Goal: Information Seeking & Learning: Learn about a topic

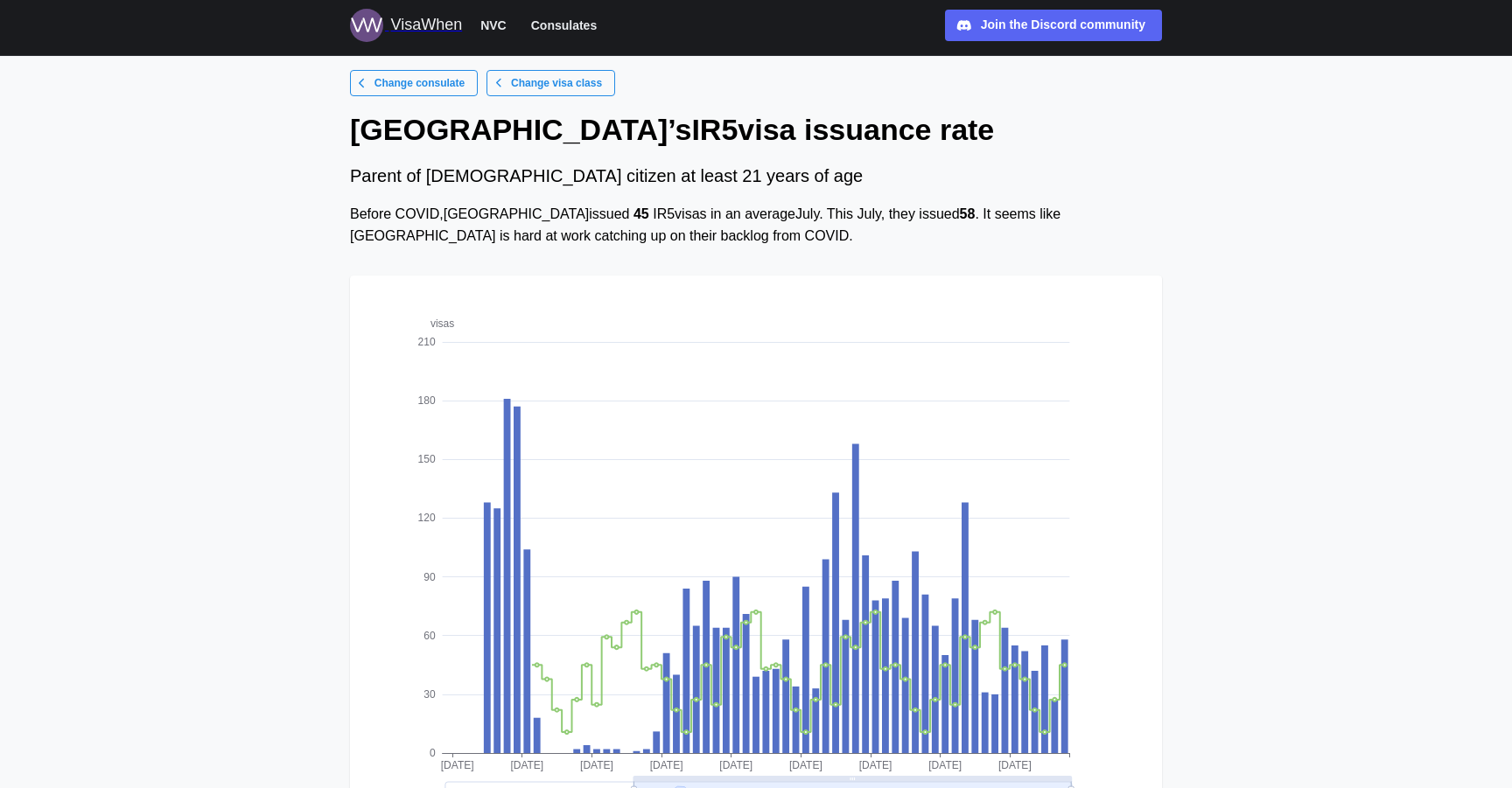
click at [420, 24] on div "VisaWhen" at bounding box center [426, 25] width 72 height 24
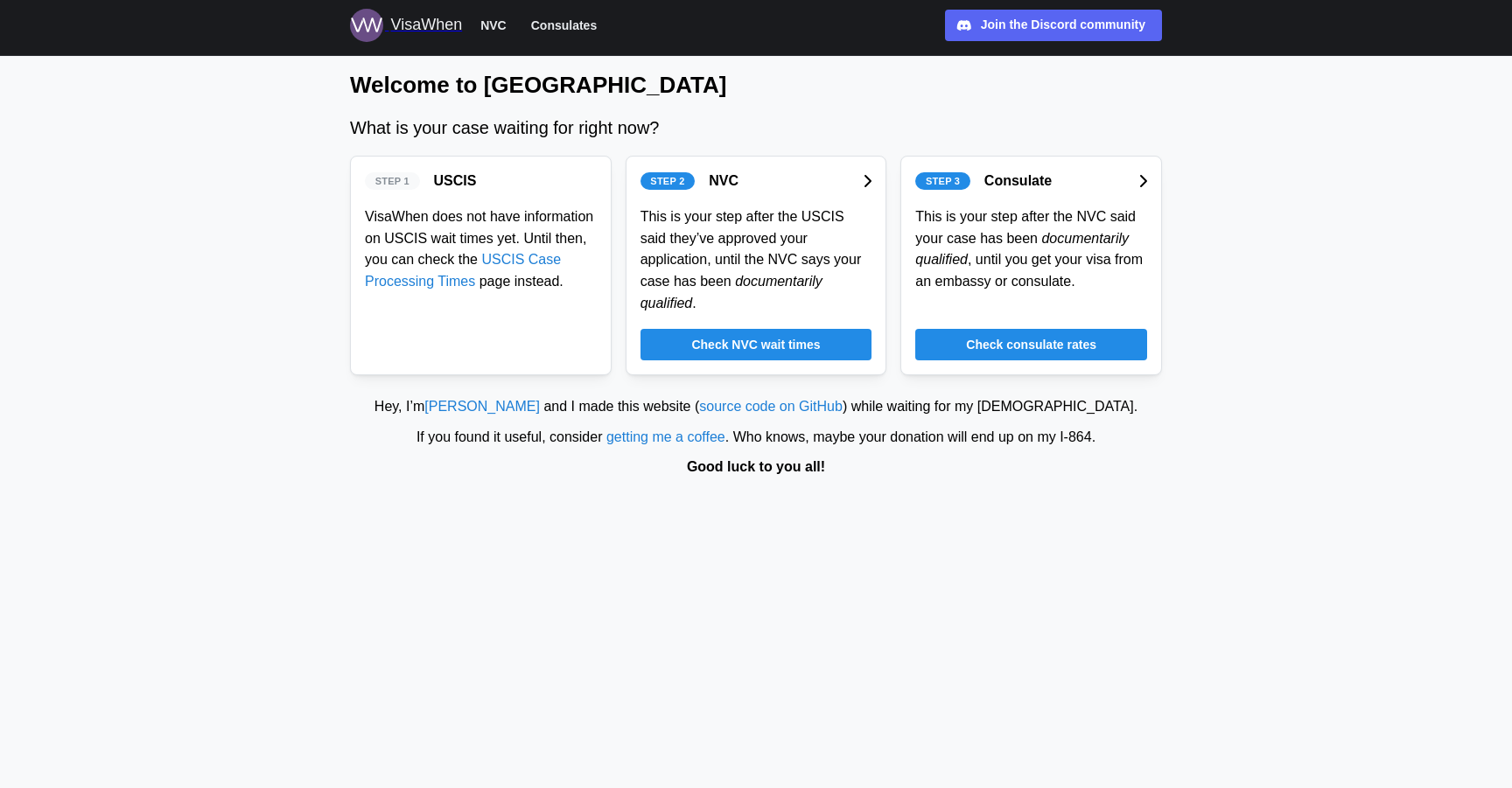
click at [991, 349] on span "Check consulate rates" at bounding box center [1030, 345] width 130 height 30
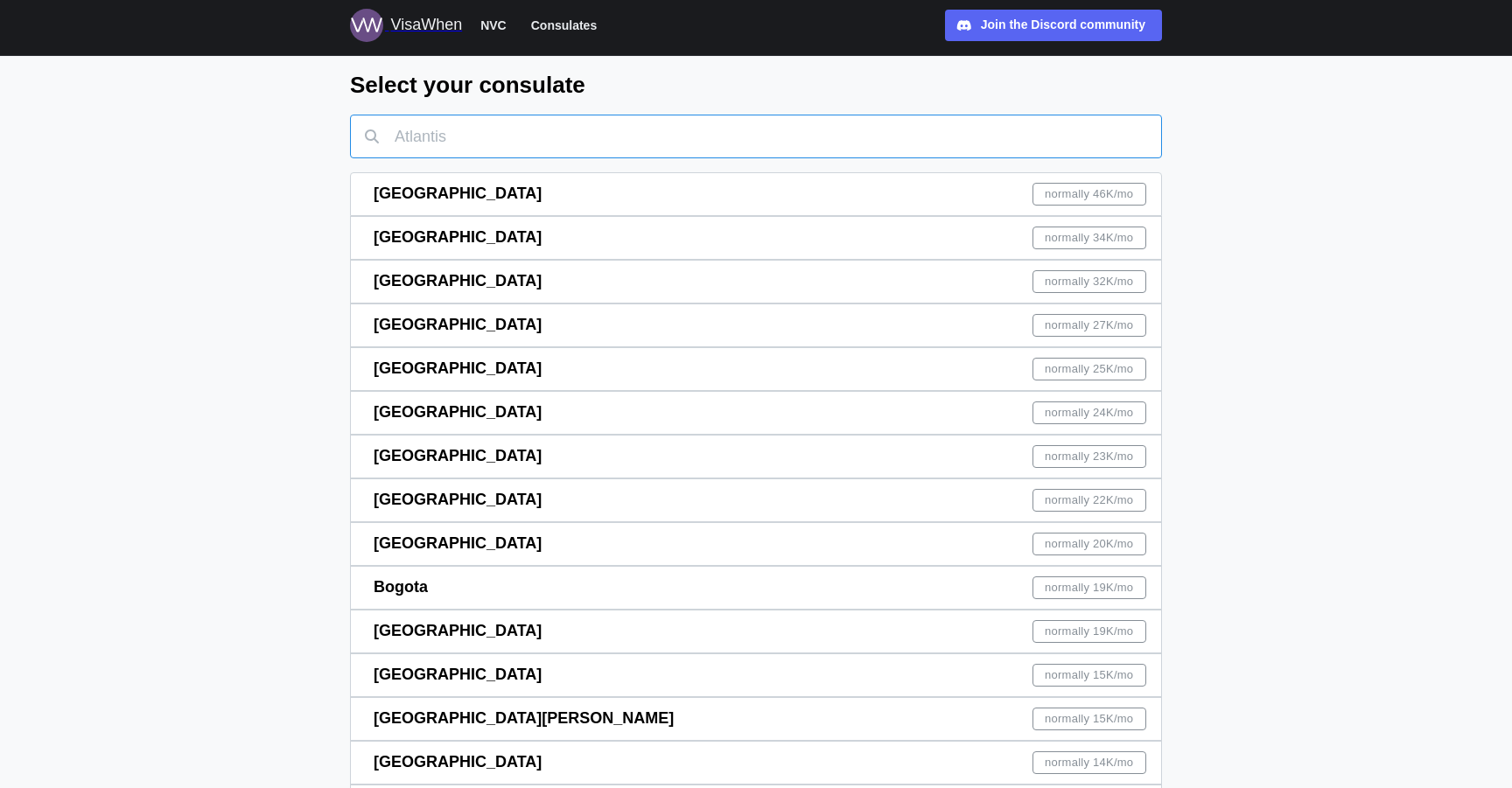
click at [871, 126] on input "text" at bounding box center [756, 136] width 812 height 43
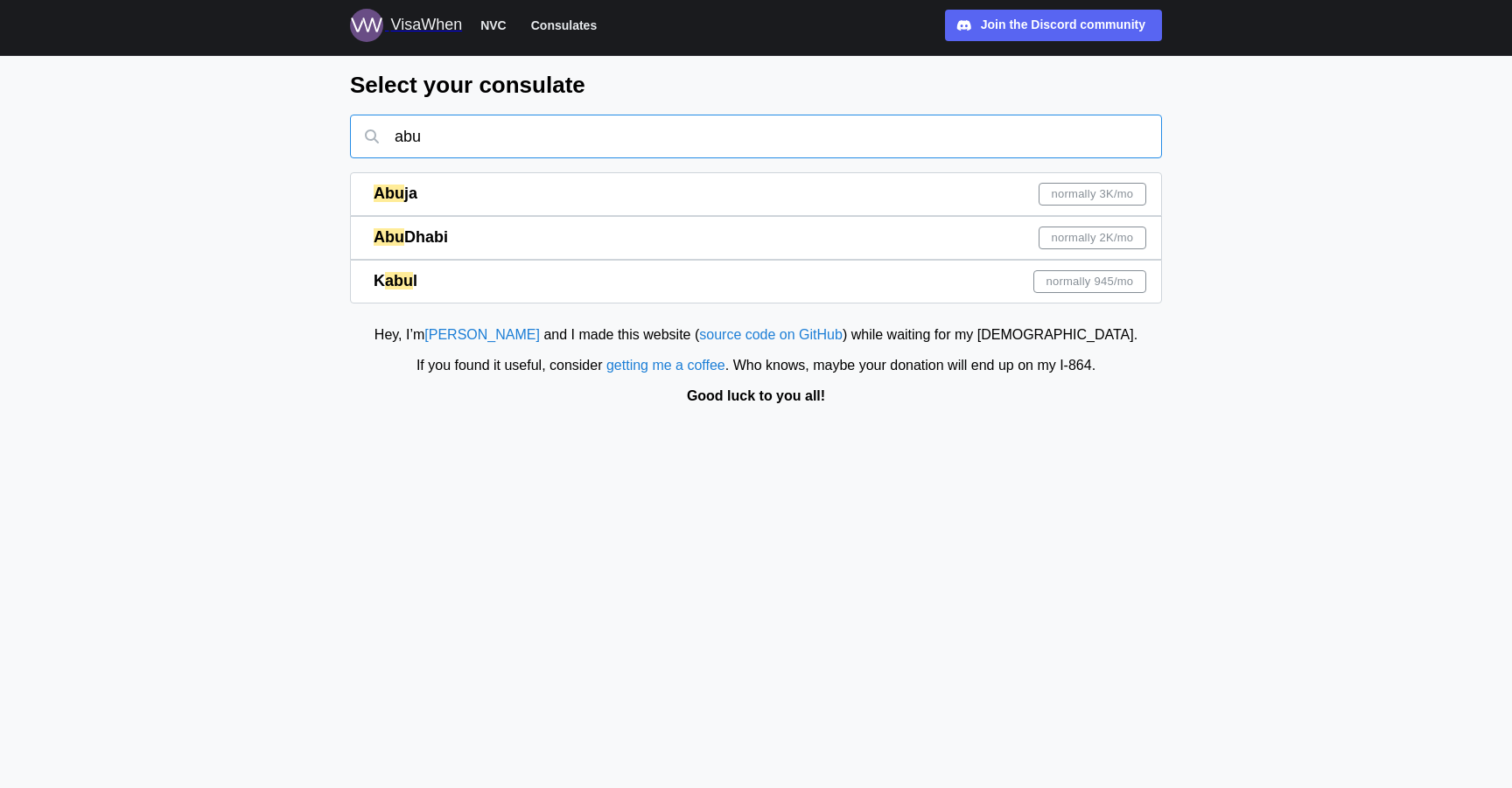
type input "abu"
click at [935, 241] on div "Abu Dhabi normally 2K /mo" at bounding box center [759, 238] width 772 height 42
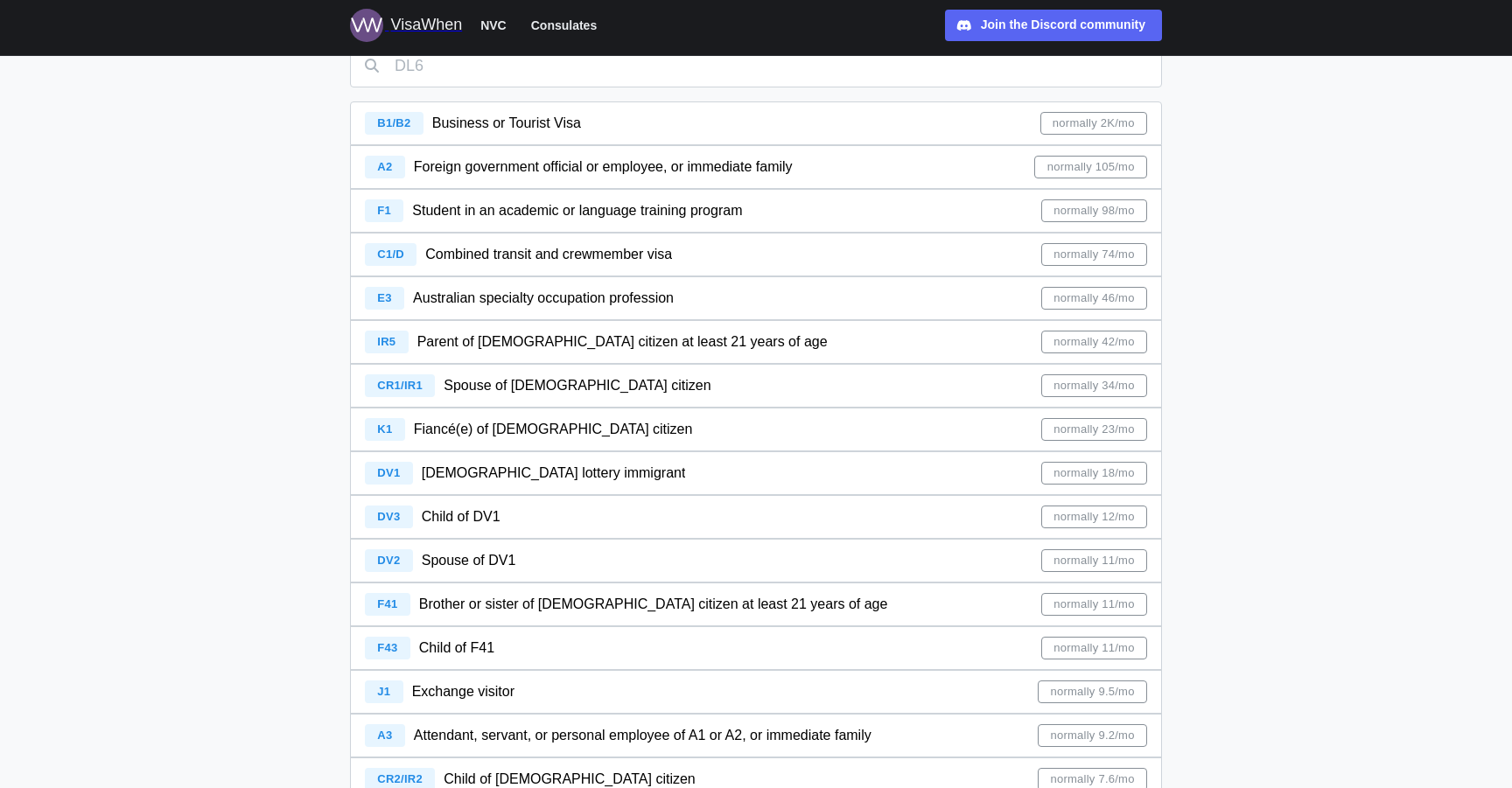
scroll to position [106, 0]
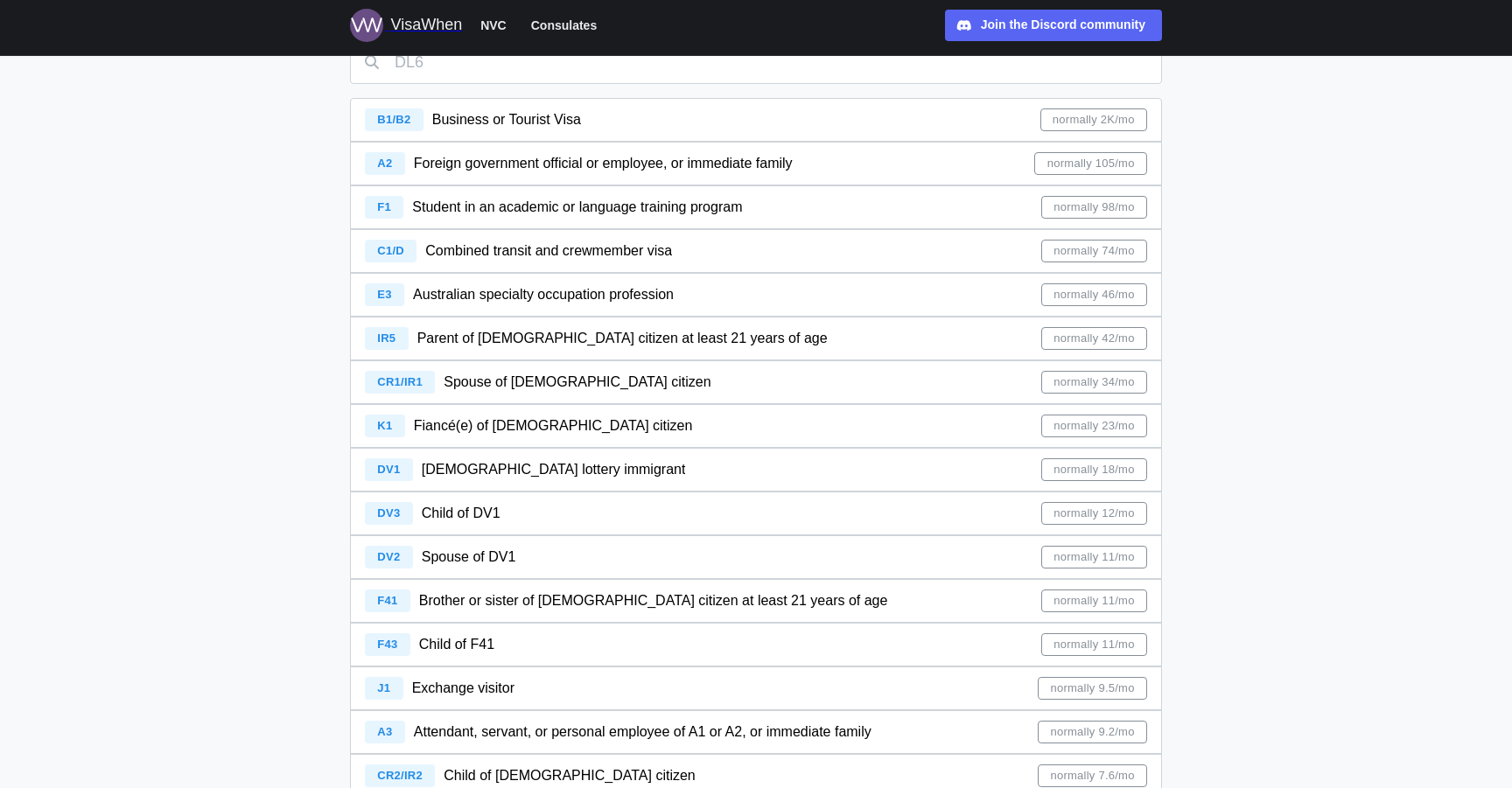
click at [525, 337] on span "Parent of [DEMOGRAPHIC_DATA] citizen at least 21 years of age" at bounding box center [622, 339] width 411 height 15
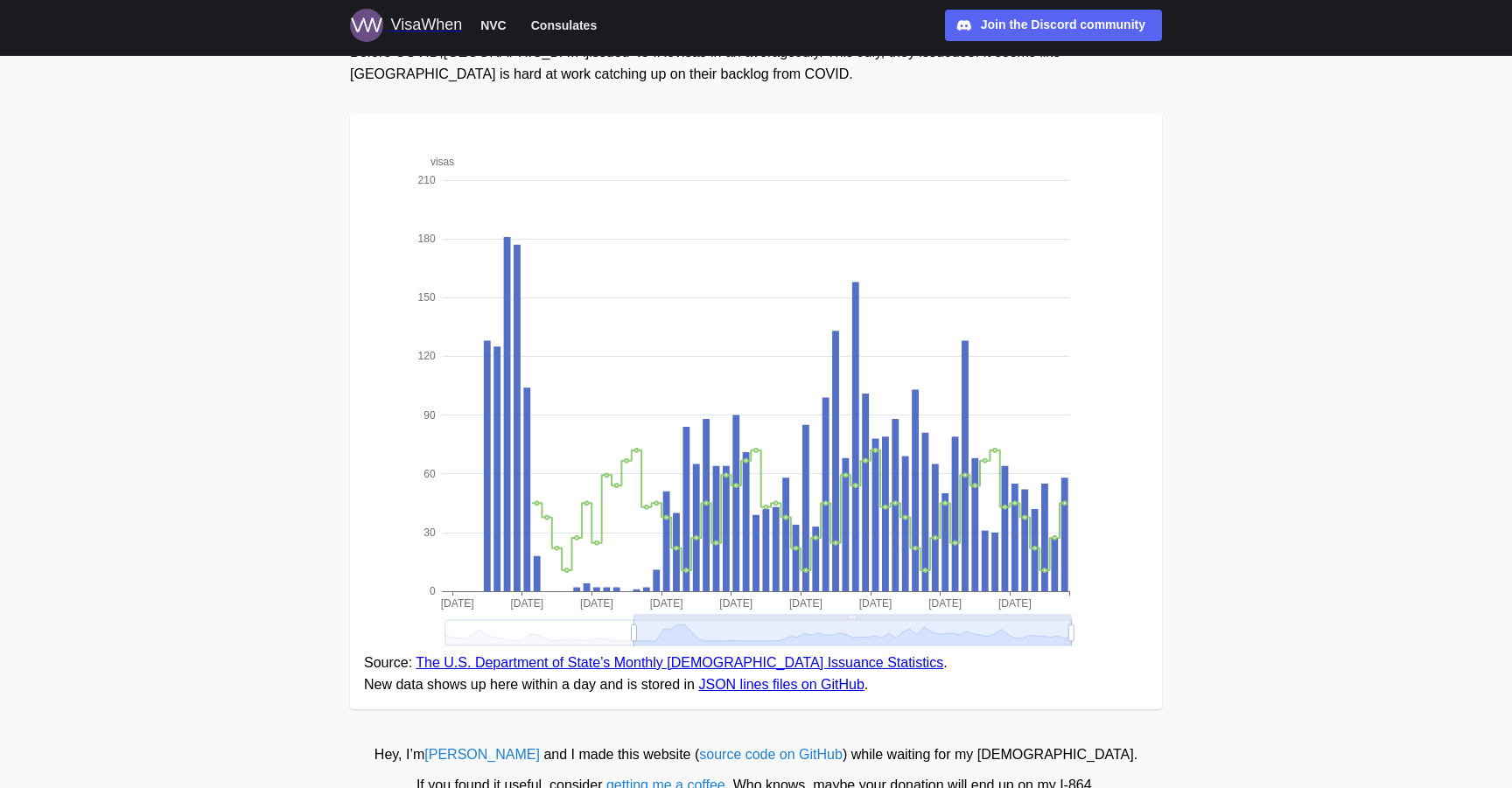
scroll to position [166, 0]
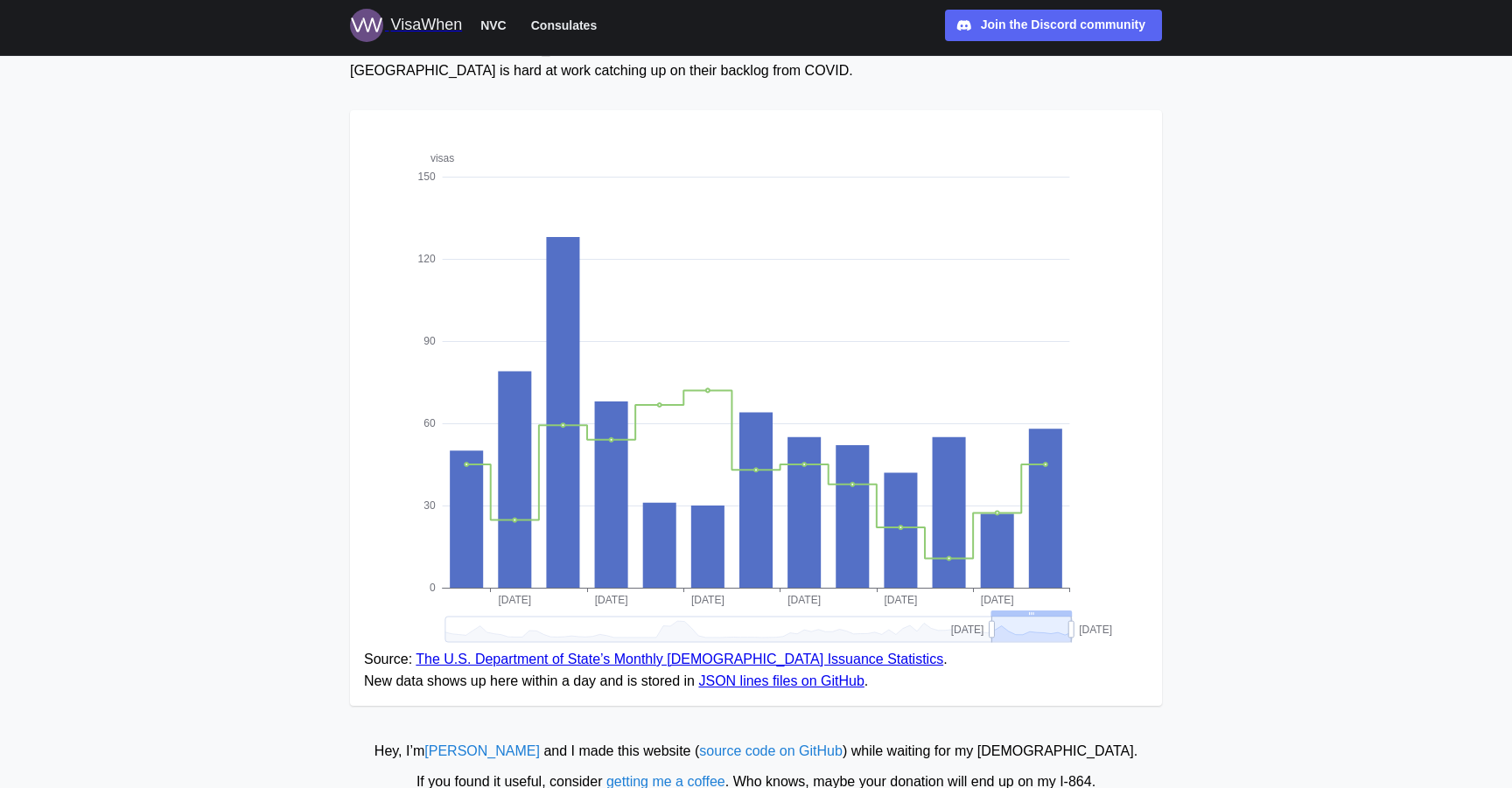
drag, startPoint x: 636, startPoint y: 630, endPoint x: 991, endPoint y: 627, distance: 355.0
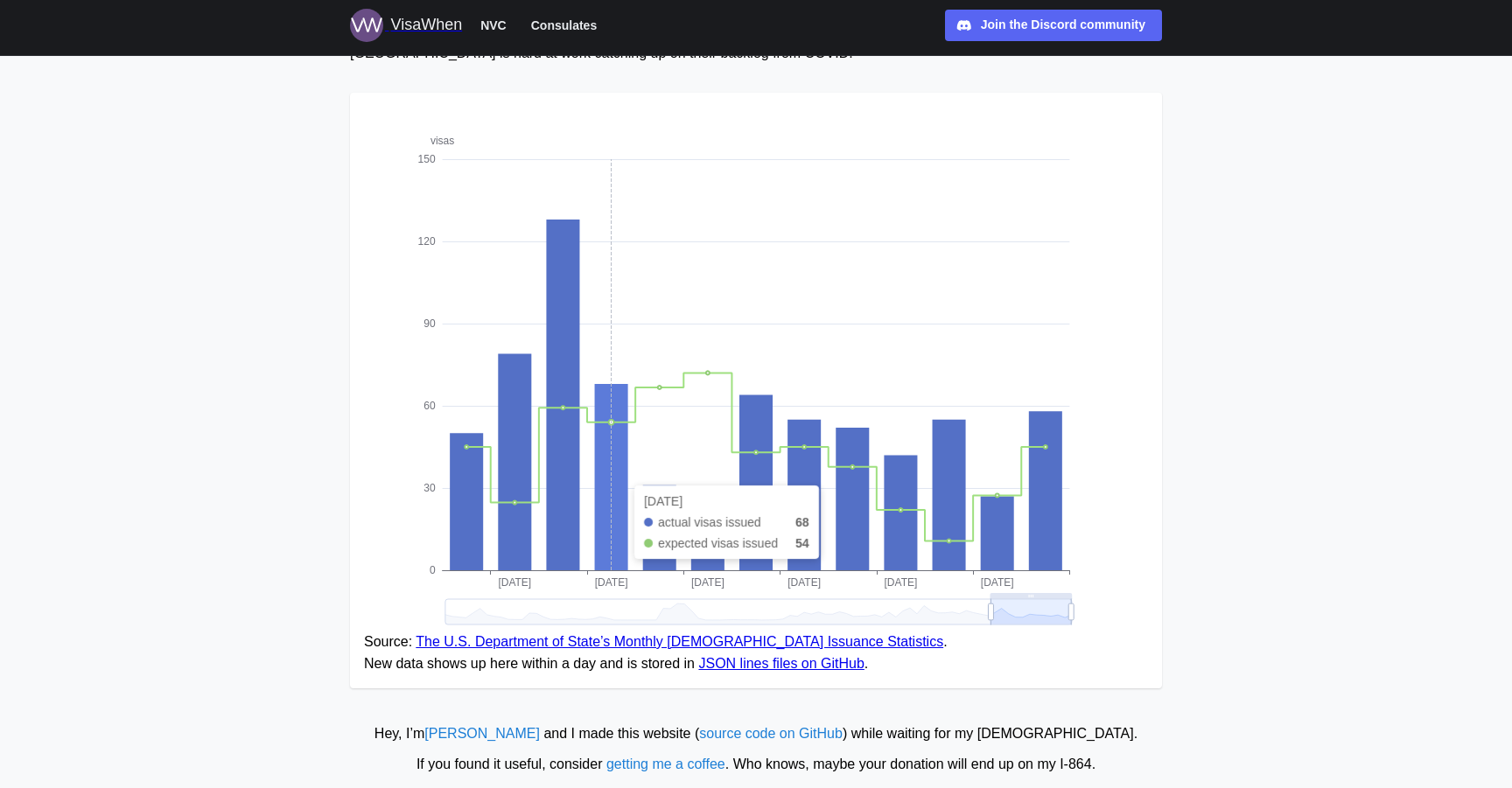
scroll to position [222, 0]
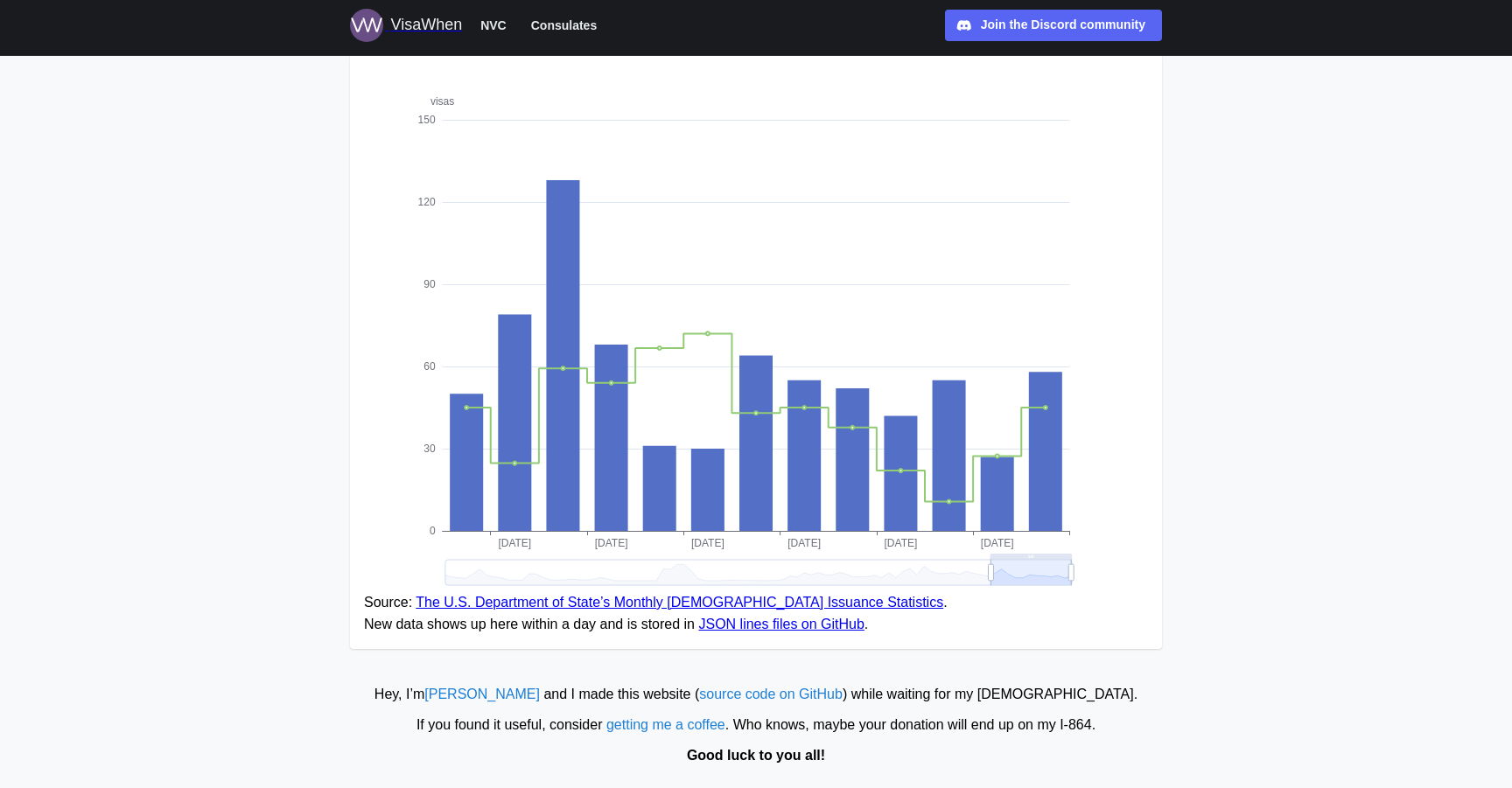
click at [716, 600] on link "The U.S. Department of State’s Monthly [DEMOGRAPHIC_DATA] Issuance Statistics" at bounding box center [679, 602] width 527 height 15
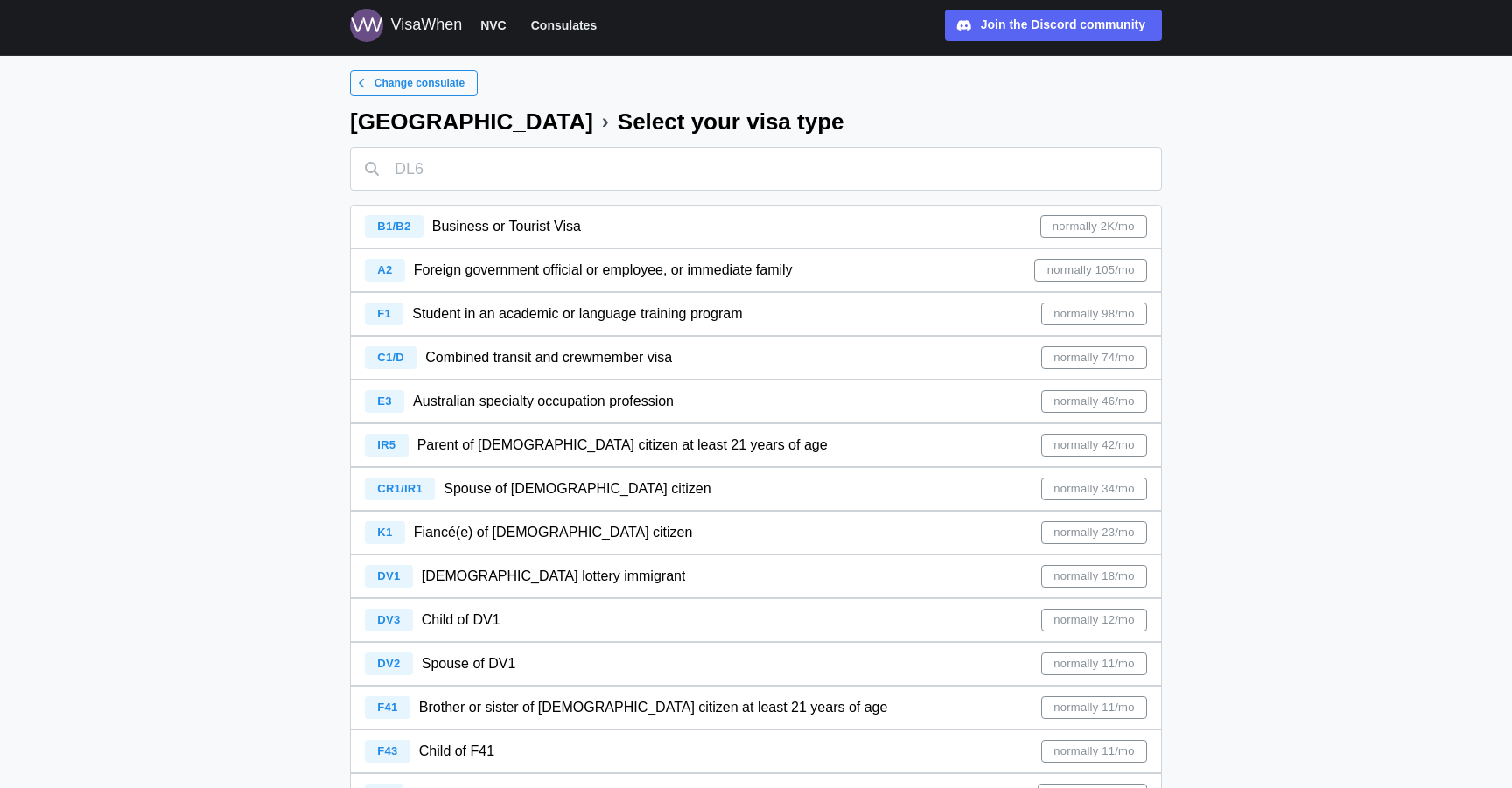
click at [493, 445] on span "Parent of [DEMOGRAPHIC_DATA] citizen at least 21 years of age" at bounding box center [622, 445] width 411 height 15
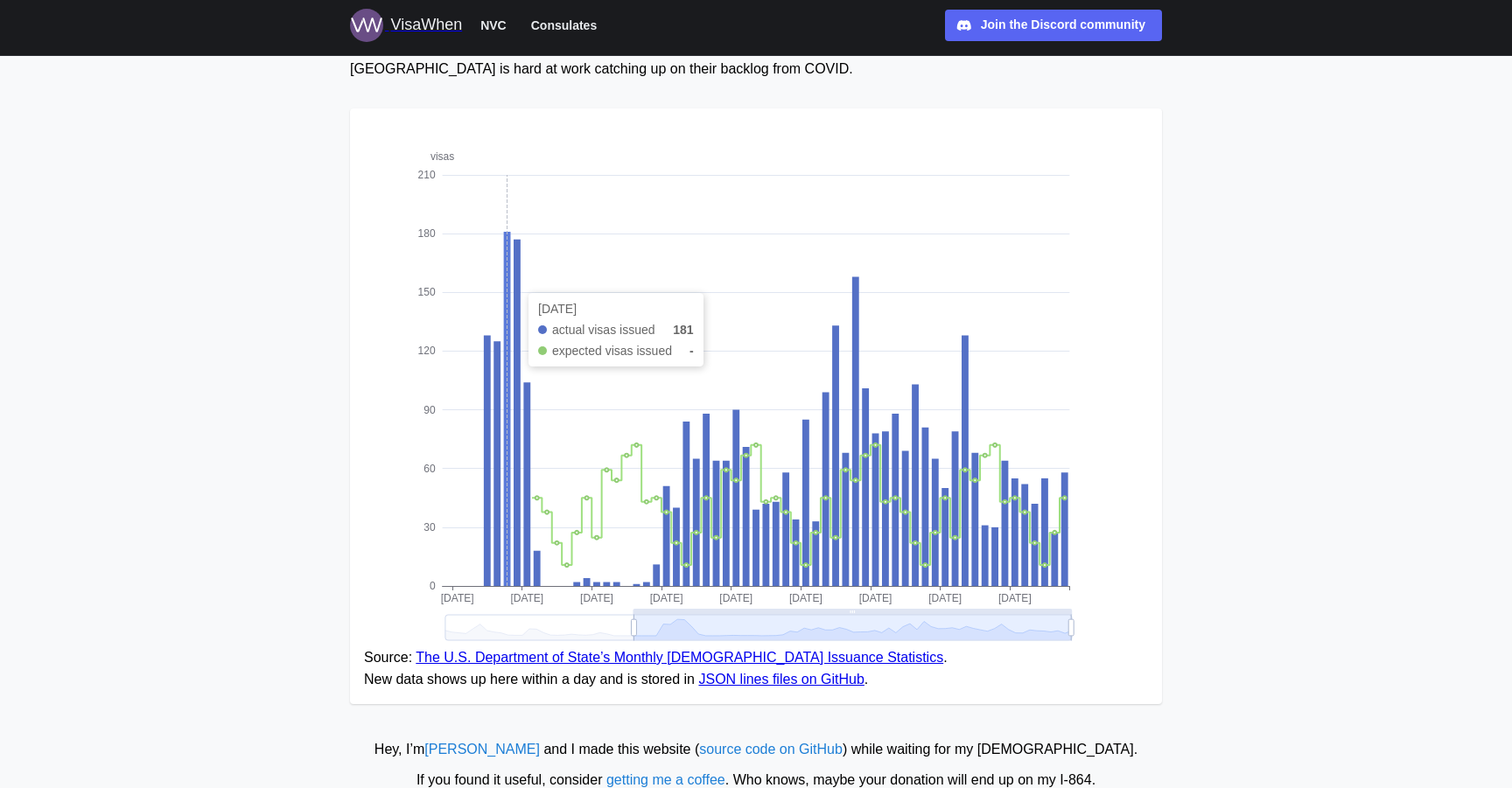
scroll to position [222, 0]
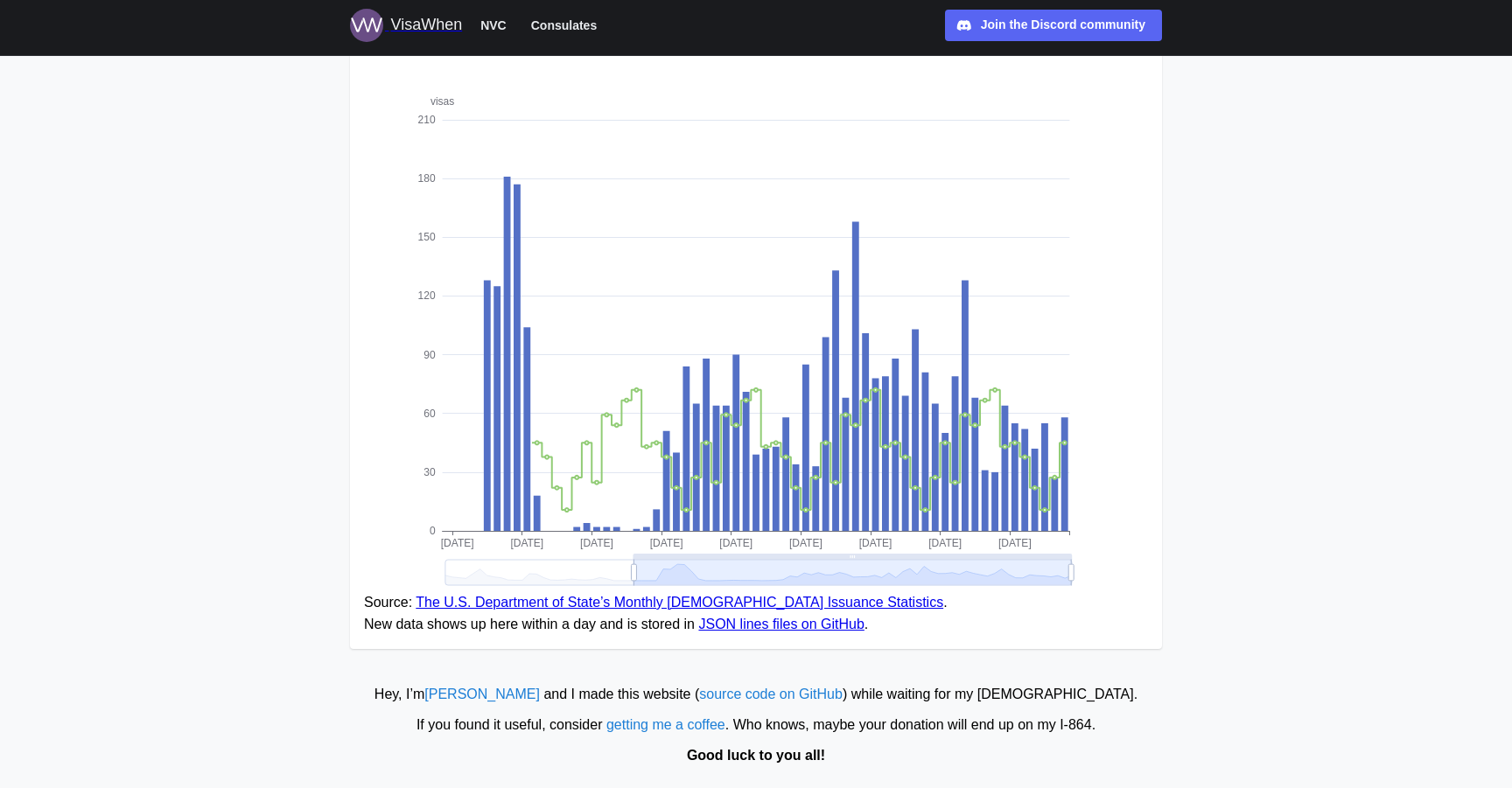
click at [757, 631] on link "JSON lines files on GitHub" at bounding box center [781, 624] width 166 height 15
click at [734, 627] on link "JSON lines files on GitHub" at bounding box center [781, 624] width 166 height 15
